Goal: Task Accomplishment & Management: Manage account settings

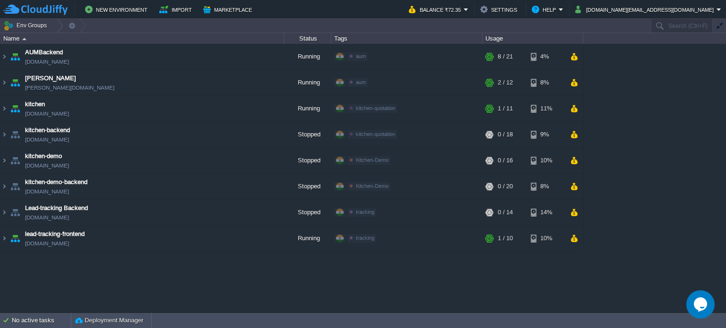
click at [214, 298] on div "AUMBackend [DOMAIN_NAME] Running aum Edit RAM 27% CPU 1% 8 / 21 4% aumtech [DOM…" at bounding box center [363, 178] width 726 height 269
click at [236, 294] on div "AUMBackend [DOMAIN_NAME] Running aum Edit RAM 27% CPU 1% 8 / 21 4% aumtech [DOM…" at bounding box center [363, 178] width 726 height 269
click at [204, 109] on button "button" at bounding box center [203, 108] width 9 height 9
click at [573, 212] on button "button" at bounding box center [574, 212] width 8 height 9
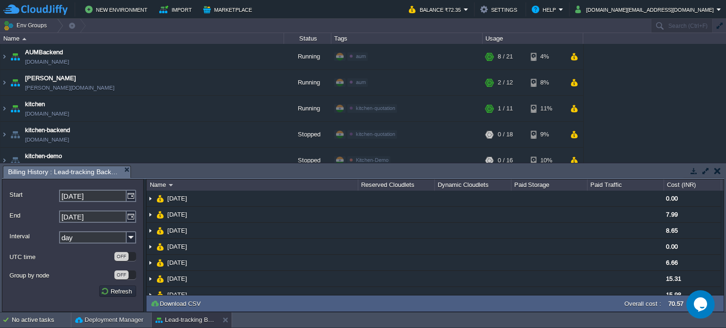
click at [714, 171] on button "button" at bounding box center [717, 171] width 7 height 9
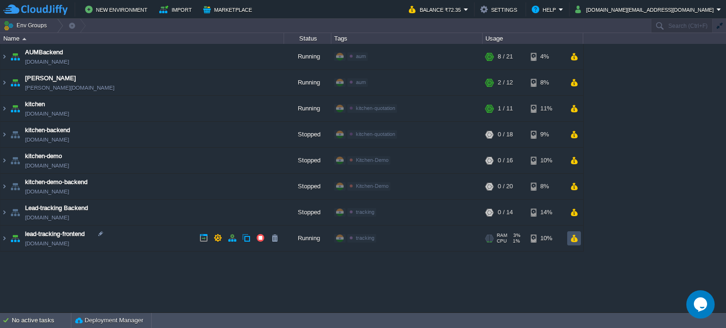
click at [574, 238] on button "button" at bounding box center [574, 238] width 8 height 9
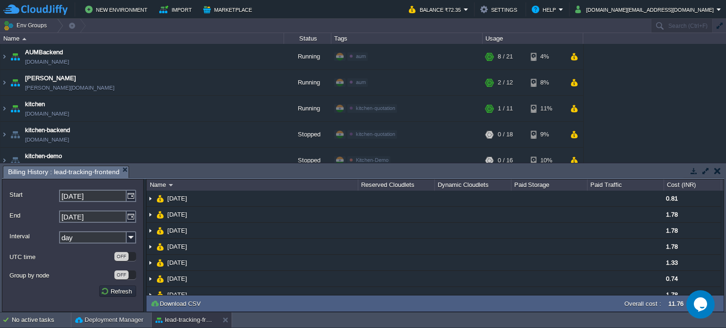
click at [718, 172] on button "button" at bounding box center [717, 171] width 7 height 9
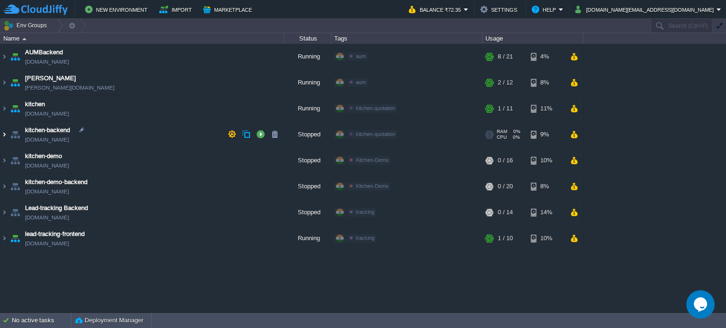
click at [4, 135] on img at bounding box center [4, 135] width 8 height 26
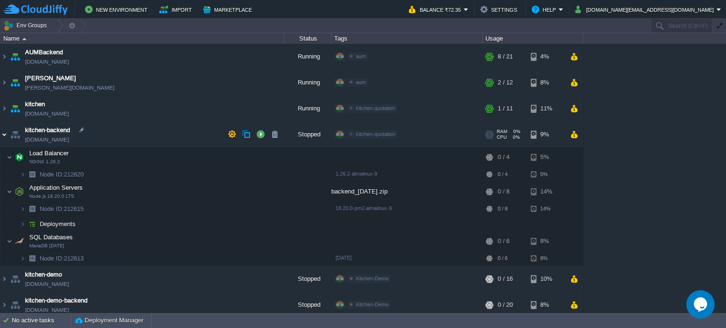
click at [3, 134] on img at bounding box center [4, 135] width 8 height 26
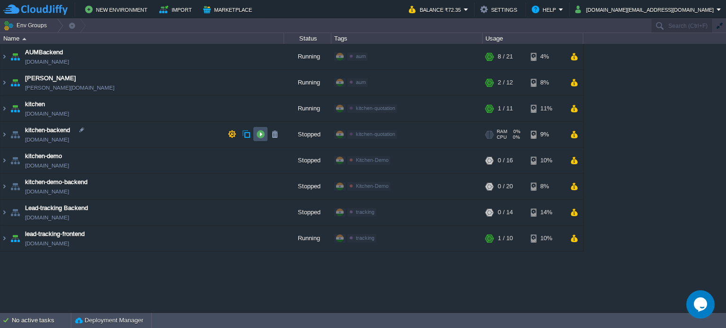
click at [259, 133] on button "button" at bounding box center [260, 134] width 9 height 9
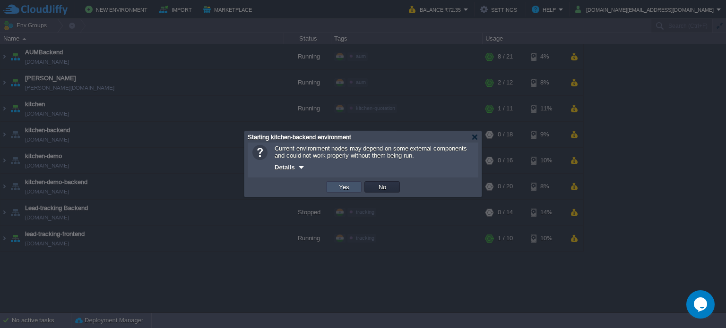
click at [345, 190] on button "Yes" at bounding box center [344, 187] width 16 height 9
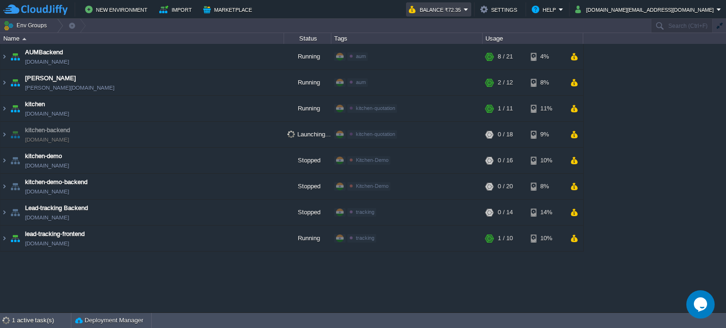
click at [468, 9] on em "Balance ₹72.35" at bounding box center [439, 9] width 60 height 11
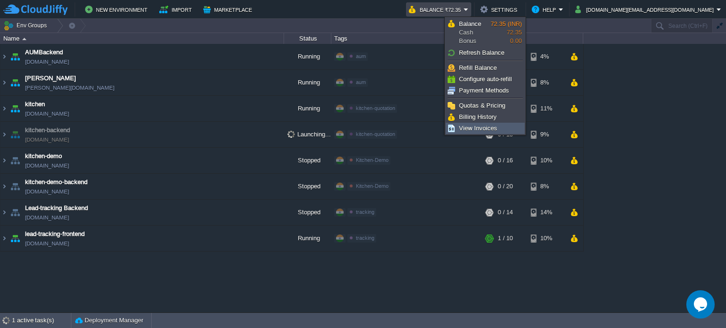
click at [480, 130] on span "View Invoices" at bounding box center [478, 128] width 38 height 7
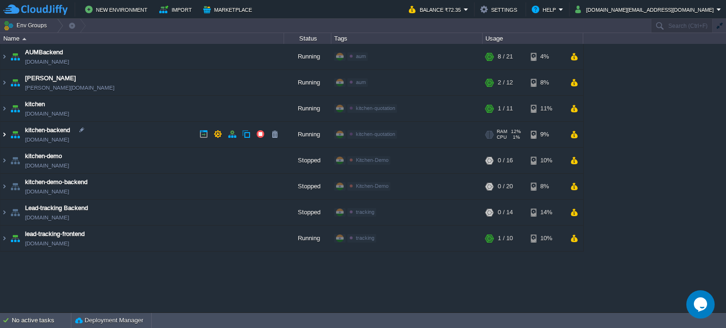
click at [4, 136] on img at bounding box center [4, 135] width 8 height 26
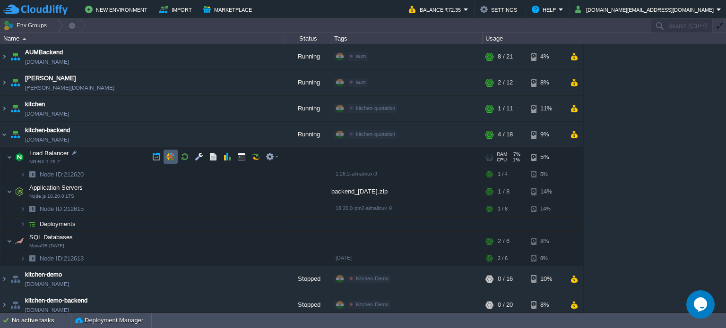
click at [175, 158] on td at bounding box center [170, 157] width 14 height 14
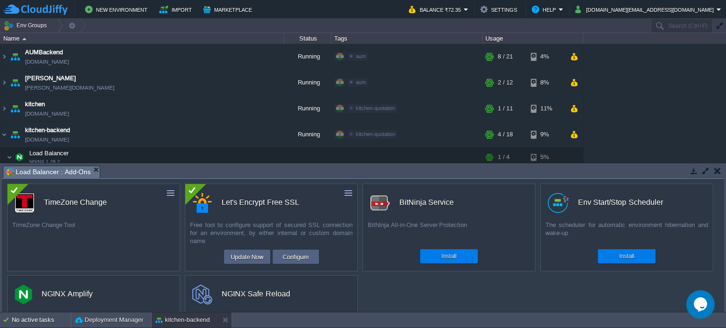
click at [718, 174] on button "button" at bounding box center [717, 171] width 7 height 9
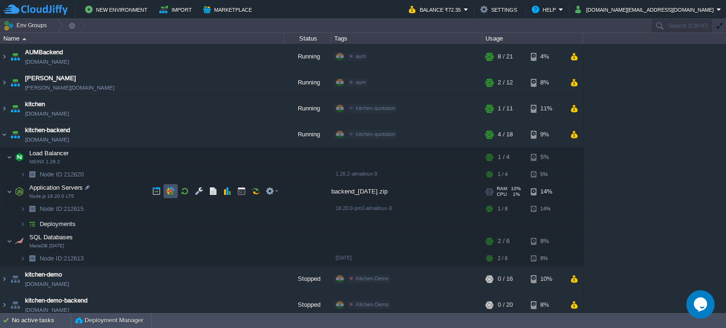
click at [172, 192] on button "button" at bounding box center [170, 191] width 9 height 9
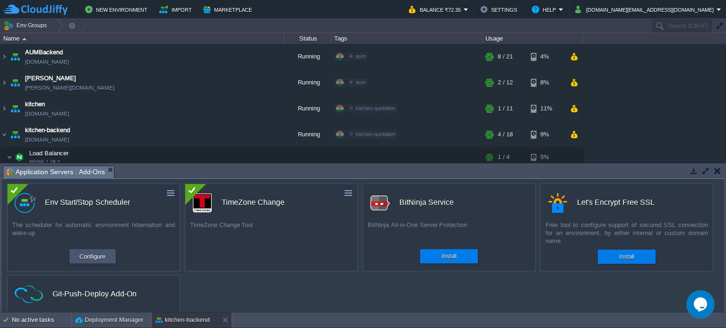
click at [86, 253] on button "Configure" at bounding box center [93, 256] width 32 height 11
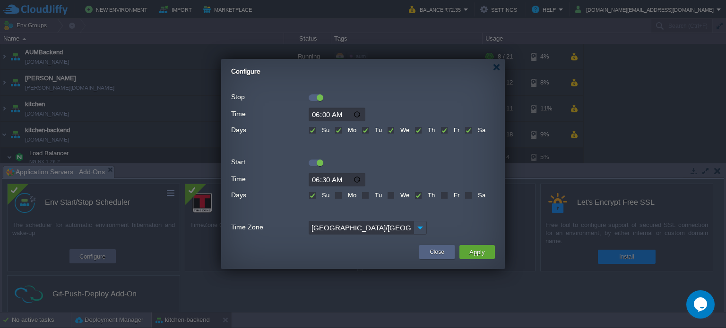
click at [451, 195] on label "Fr" at bounding box center [455, 195] width 8 height 7
click at [443, 195] on input "Fr" at bounding box center [443, 196] width 6 height 6
checkbox input "true"
click at [475, 196] on label "Sa" at bounding box center [480, 195] width 10 height 7
click at [468, 196] on input "Sa" at bounding box center [467, 196] width 6 height 6
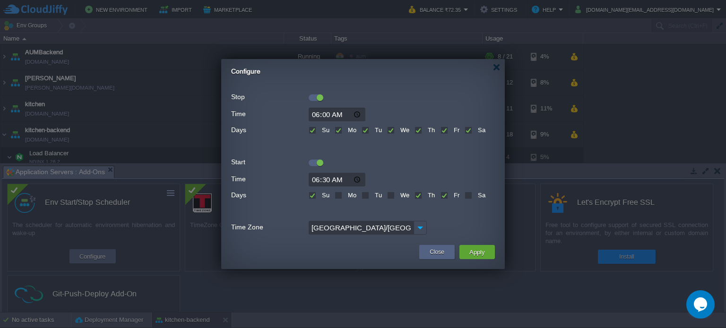
checkbox input "true"
click at [403, 156] on div at bounding box center [363, 161] width 264 height 10
click at [478, 251] on button "Apply" at bounding box center [476, 252] width 21 height 11
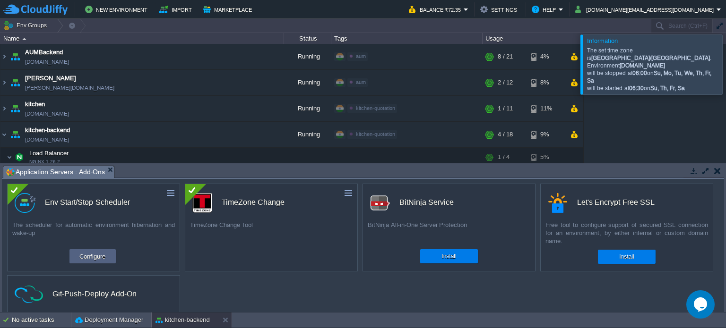
click at [718, 172] on button "button" at bounding box center [717, 171] width 7 height 9
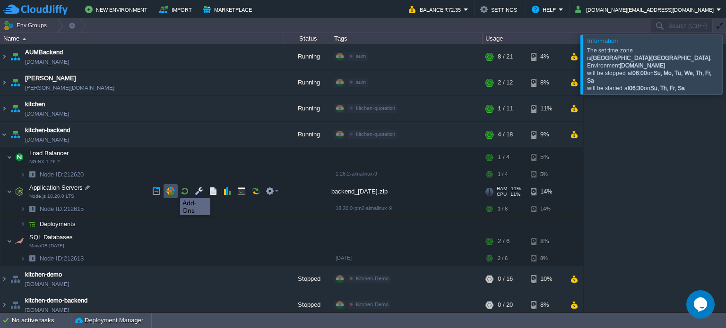
click at [173, 190] on button "button" at bounding box center [170, 191] width 9 height 9
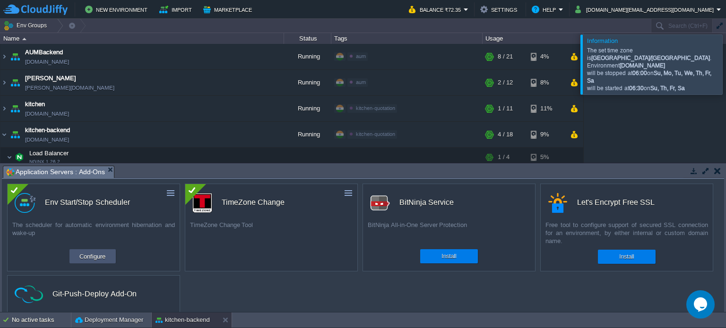
click at [94, 253] on button "Configure" at bounding box center [93, 256] width 32 height 11
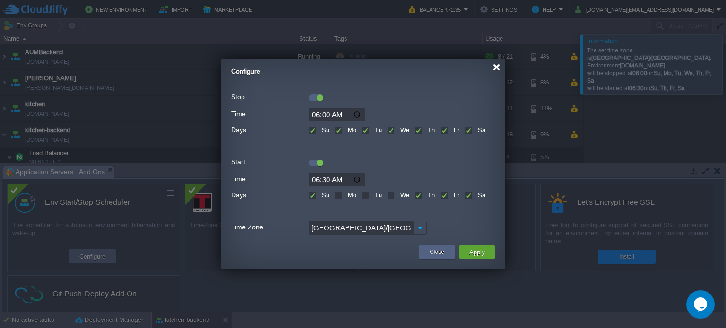
click at [497, 65] on div at bounding box center [496, 67] width 7 height 7
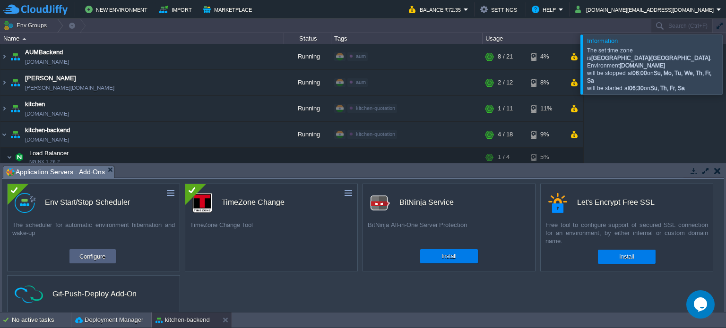
click at [719, 170] on button "button" at bounding box center [717, 171] width 7 height 9
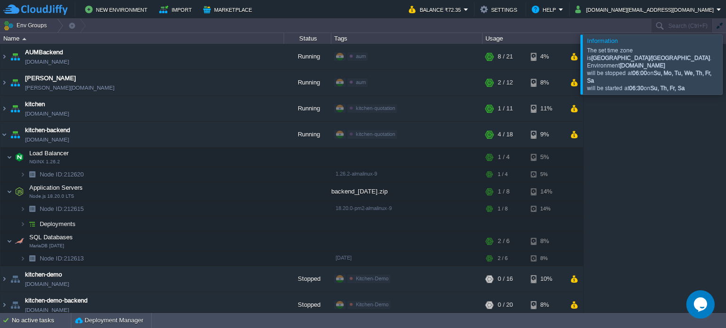
click at [725, 54] on div at bounding box center [737, 64] width 0 height 60
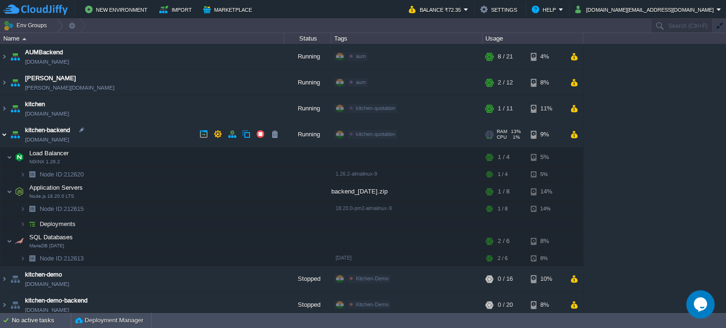
click at [3, 133] on img at bounding box center [4, 135] width 8 height 26
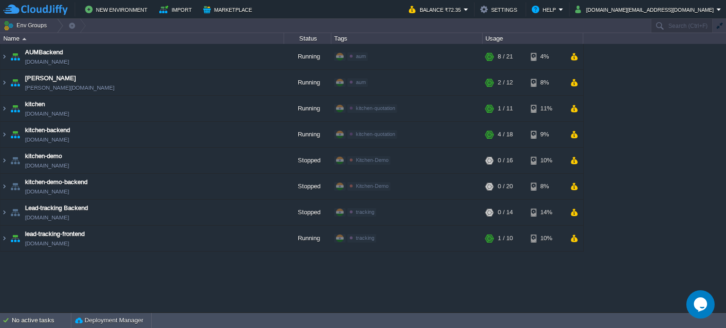
click at [540, 278] on div "AUMBackend [DOMAIN_NAME] Running aum Edit RAM 27% CPU 1% 8 / 21 4% aumtech [DOM…" at bounding box center [363, 178] width 726 height 269
click at [363, 285] on div "AUMBackend [DOMAIN_NAME] Running aum Edit RAM 27% CPU 1% 8 / 21 4% aumtech [DOM…" at bounding box center [363, 178] width 726 height 269
click at [356, 281] on div "AUMBackend [DOMAIN_NAME] Running aum Edit RAM 27% CPU 1% 8 / 21 4% aumtech [DOM…" at bounding box center [363, 178] width 726 height 269
click at [85, 272] on div "AUMBackend [DOMAIN_NAME] Running aum Edit RAM 27% CPU 1% 8 / 21 4% aumtech [DOM…" at bounding box center [363, 178] width 726 height 269
click at [268, 282] on div "AUMBackend [DOMAIN_NAME] Running aum Edit RAM 27% CPU 1% 8 / 21 4% aumtech [DOM…" at bounding box center [363, 178] width 726 height 269
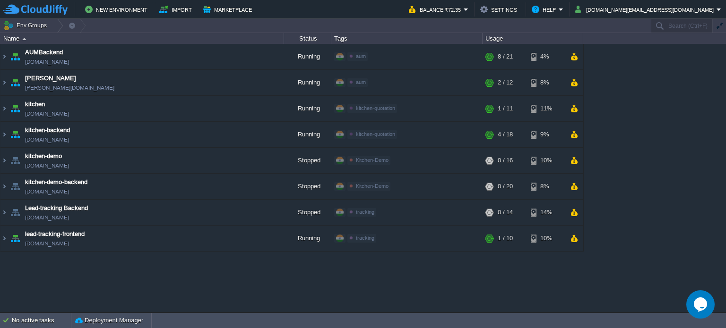
click at [343, 281] on div "AUMBackend [DOMAIN_NAME] Running aum Edit RAM 27% CPU 1% 8 / 21 4% aumtech [DOM…" at bounding box center [363, 178] width 726 height 269
click at [393, 268] on div "AUMBackend [DOMAIN_NAME] Running aum Edit RAM 27% CPU 1% 8 / 21 4% aumtech [DOM…" at bounding box center [363, 178] width 726 height 269
